Goal: Task Accomplishment & Management: Manage account settings

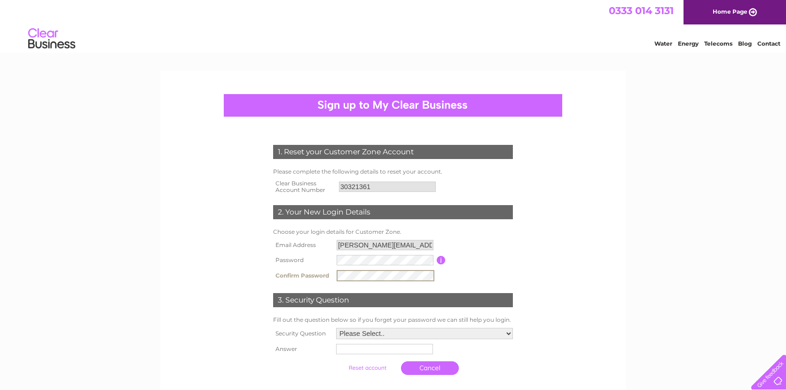
click at [441, 261] on input "button" at bounding box center [441, 260] width 9 height 8
click at [508, 334] on select "Please Select.. In what town or city was your first job? In what town or city d…" at bounding box center [424, 333] width 177 height 11
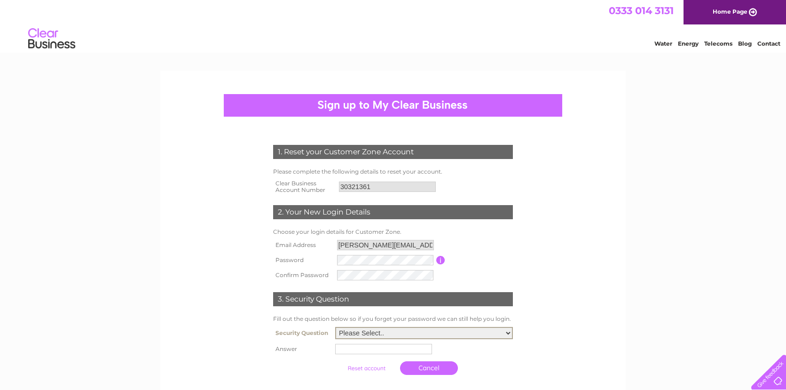
select select "5"
click at [335, 327] on select "Please Select.. In what town or city was your first job? In what town or city d…" at bounding box center [424, 333] width 178 height 12
click at [346, 349] on input "text" at bounding box center [383, 349] width 97 height 10
type input "Juno"
click at [437, 101] on div at bounding box center [393, 105] width 339 height 23
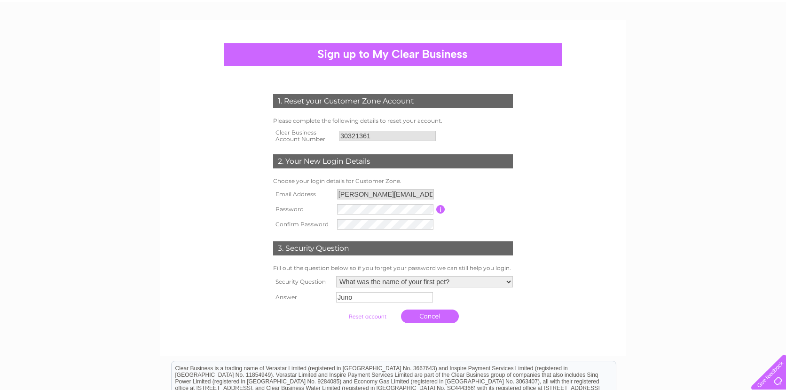
scroll to position [51, 0]
click at [427, 59] on div at bounding box center [393, 54] width 339 height 23
click at [374, 316] on input "submit" at bounding box center [368, 316] width 58 height 13
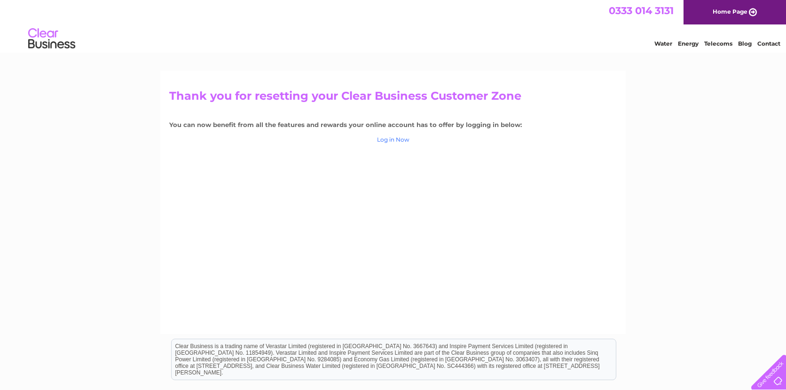
click at [395, 142] on link "Log in Now" at bounding box center [393, 139] width 32 height 7
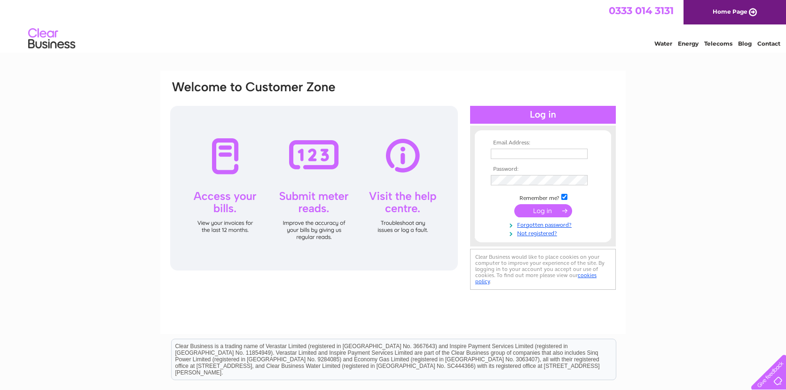
type input "neil@figmentcoffee.com"
click at [535, 213] on input "submit" at bounding box center [543, 210] width 58 height 13
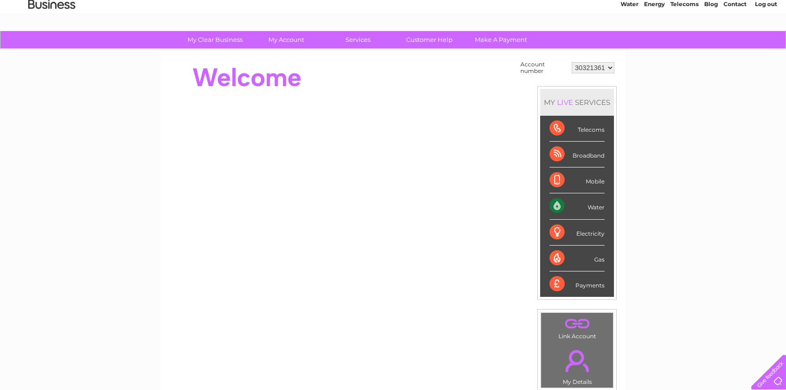
scroll to position [39, 0]
click at [558, 208] on div "Water" at bounding box center [577, 207] width 55 height 26
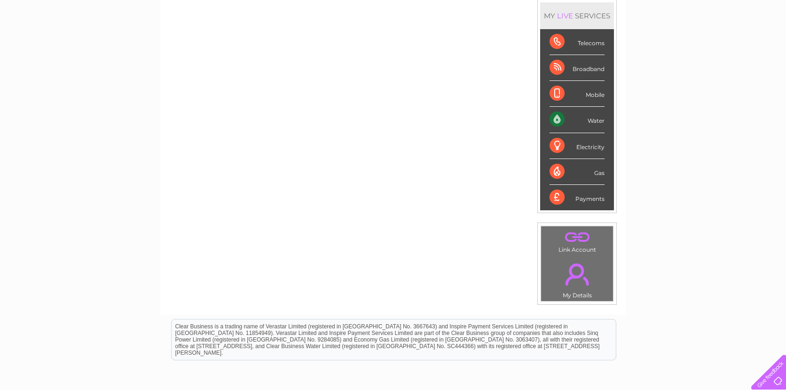
scroll to position [124, 0]
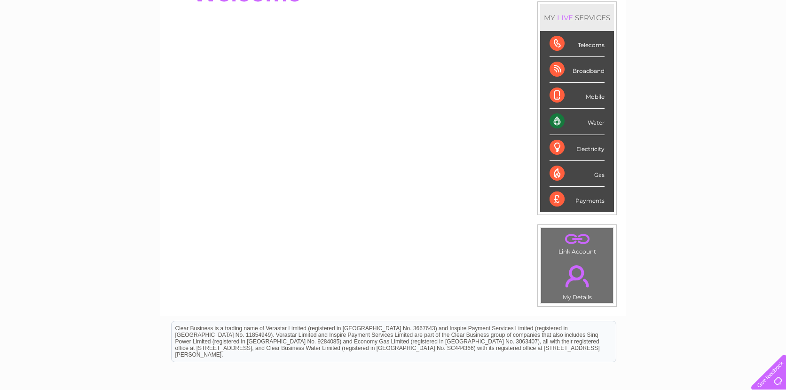
click at [559, 121] on div "Water" at bounding box center [577, 122] width 55 height 26
click at [559, 120] on div "Water" at bounding box center [577, 122] width 55 height 26
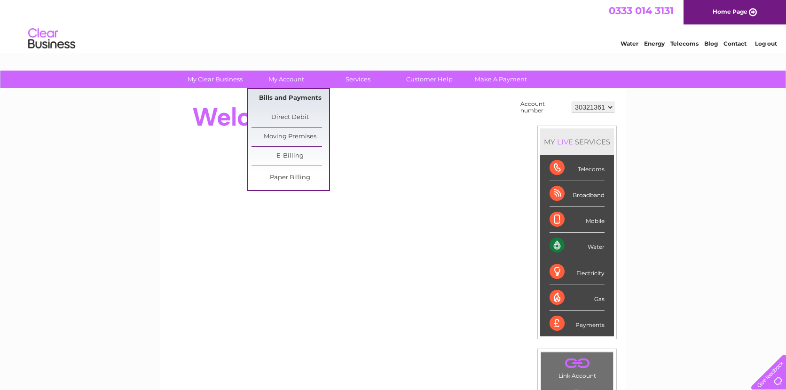
click at [286, 95] on link "Bills and Payments" at bounding box center [291, 98] width 78 height 19
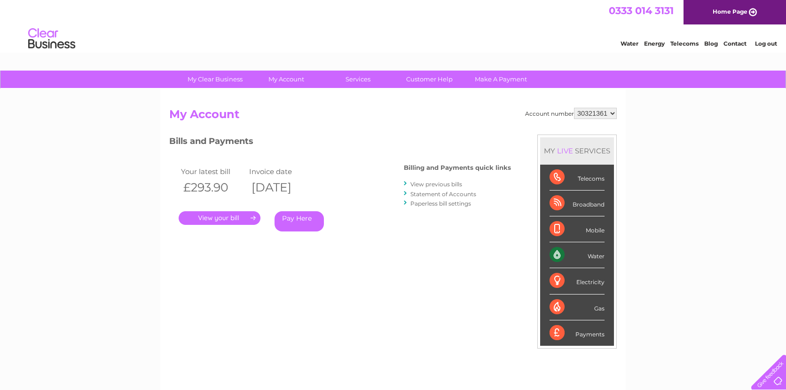
click at [226, 216] on link "." at bounding box center [220, 218] width 82 height 14
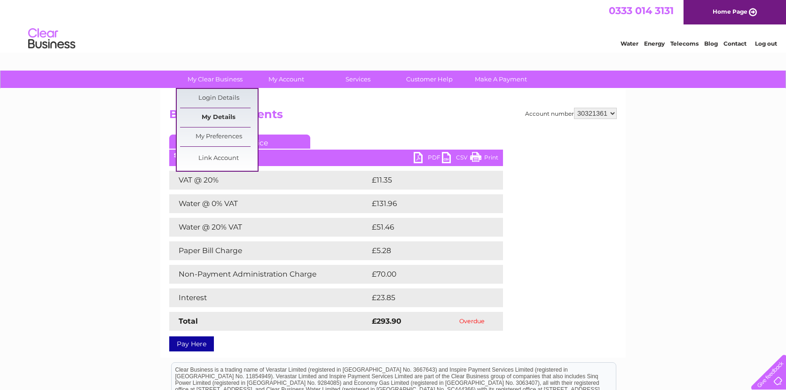
click at [222, 119] on link "My Details" at bounding box center [219, 117] width 78 height 19
